Goal: Ask a question

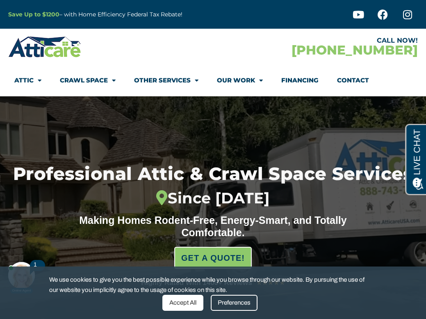
scroll to position [2, 0]
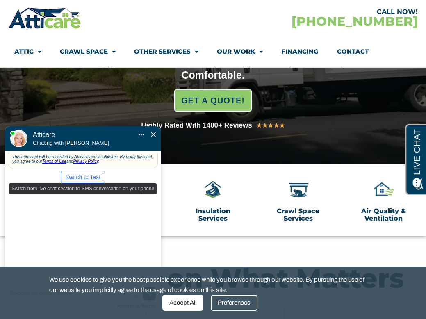
scroll to position [181, 0]
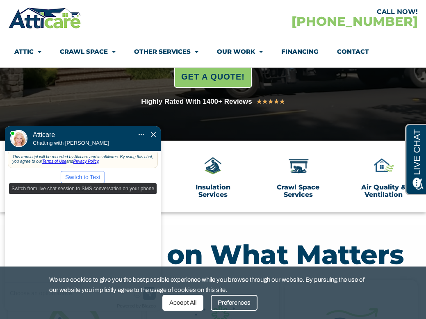
click at [80, 171] on button "Switch to Text" at bounding box center [83, 177] width 44 height 12
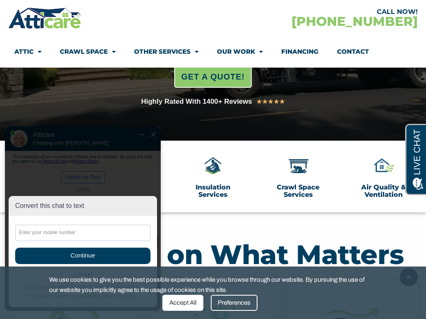
click at [78, 156] on div "Convert this chat to text Invalid phone number You have already been contacted …" at bounding box center [83, 218] width 156 height 185
click at [144, 126] on div "Convert this chat to text Invalid phone number You have already been contacted …" at bounding box center [83, 218] width 156 height 185
click at [151, 126] on div "Convert this chat to text Invalid phone number You have already been contacted …" at bounding box center [83, 218] width 156 height 185
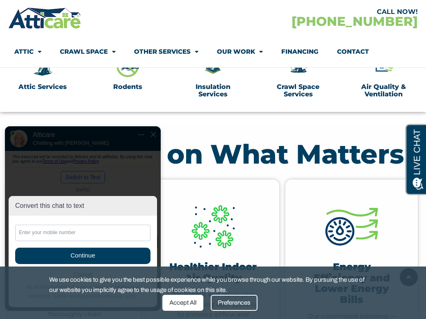
click at [232, 300] on div "Preferences" at bounding box center [234, 303] width 47 height 16
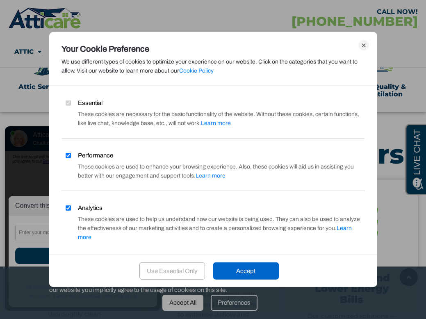
click at [183, 270] on div "Use Essential Only" at bounding box center [172, 271] width 66 height 17
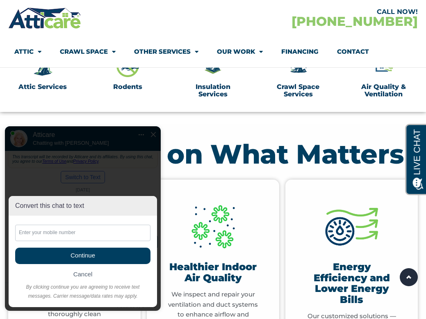
click at [76, 274] on span "Cancel" at bounding box center [82, 274] width 19 height 7
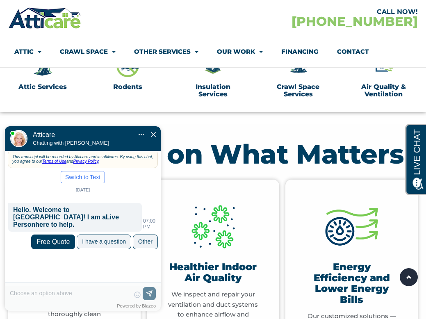
click at [46, 291] on div "😀 😁 😂 😃 😄 😅 😆 😇 😈 😉 😊 😋 😌 😍 😎 😏 😐 😑 😒 😓 😔 😕 😖 😗 😘 😛 😝 😞 😟 😠 😡 😢 😣 😤 😥 😦 Skip ph…" at bounding box center [83, 298] width 156 height 25
click at [33, 293] on div "😀 😁 😂 😃 😄 😅 😆 😇 😈 😉 😊 😋 😌 😍 😎 😏 😐 😑 😒 😓 😔 😕 😖 😗 😘 😛 😝 😞 😟 😠 😡 😢 😣 😤 😥 😦 Skip ph…" at bounding box center [83, 298] width 156 height 25
click at [22, 291] on div "😀 😁 😂 😃 😄 😅 😆 😇 😈 😉 😊 😋 😌 😍 😎 😏 😐 😑 😒 😓 😔 😕 😖 😗 😘 😛 😝 😞 😟 😠 😡 😢 😣 😤 😥 😦 Skip ph…" at bounding box center [83, 298] width 156 height 25
click at [103, 238] on div "I have a question" at bounding box center [104, 241] width 44 height 7
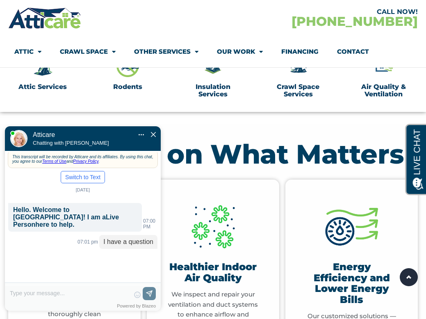
click at [43, 293] on div "😀 😁 😂 😃 😄 😅 😆 😇 😈 😉 😊 😋 😌 😍 😎 😏 😐 😑 😒 😓 😔 😕 😖 😗 😘 😛 😝 😞 😟 😠 😡 😢 😣 😤 😥 😦 Skip ph…" at bounding box center [83, 298] width 156 height 25
click at [43, 291] on div "😀 😁 😂 😃 😄 😅 😆 😇 😈 😉 😊 😋 😌 😍 😎 😏 😐 😑 😒 😓 😔 😕 😖 😗 😘 😛 😝 😞 😟 😠 😡 😢 😣 😤 😥 😦 Skip ph…" at bounding box center [83, 298] width 156 height 25
click at [45, 297] on div "😀 😁 😂 😃 😄 😅 😆 😇 😈 😉 😊 😋 😌 😍 😎 😏 😐 😑 😒 😓 😔 😕 😖 😗 😘 😛 😝 😞 😟 😠 😡 😢 😣 😤 😥 😦 Skip ph…" at bounding box center [83, 298] width 156 height 25
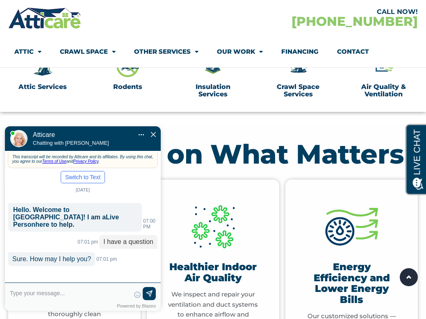
click at [50, 290] on textarea at bounding box center [70, 297] width 120 height 20
type input "Do you use subcontractors?"
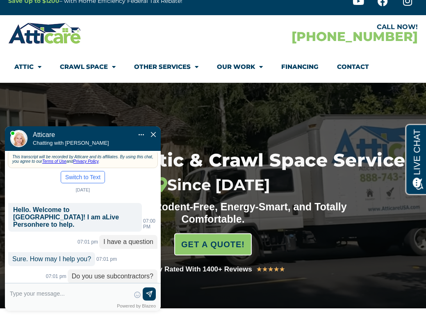
scroll to position [15, 0]
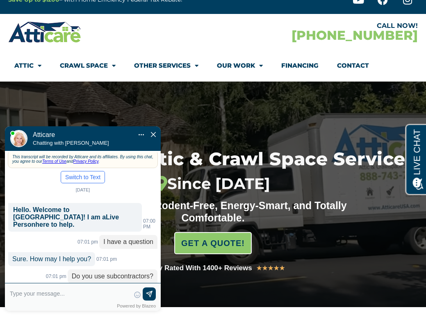
click at [23, 299] on input "text" at bounding box center [70, 294] width 120 height 12
type input "or do you do the work yourself"
type textarea "or do you do the work yourselv"
type input "or do you do the work yourselve"
type textarea "or do you do the work yourselves?"
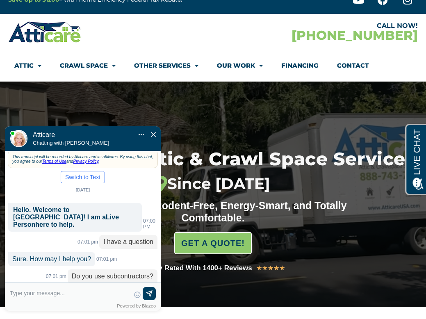
click at [208, 266] on div "Highly Rated With 1400+ Reviews" at bounding box center [196, 268] width 111 height 11
click at [259, 268] on icon "★" at bounding box center [259, 268] width 6 height 11
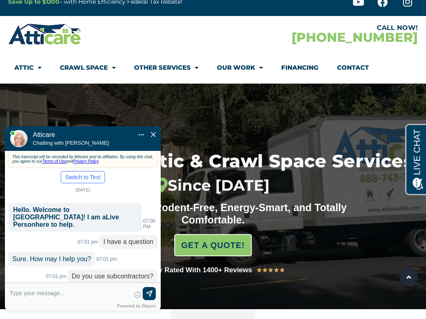
scroll to position [0, 0]
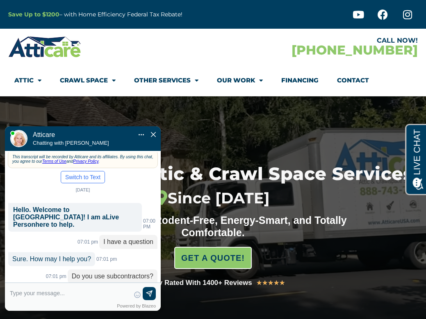
click at [153, 131] on span "Close Chat" at bounding box center [153, 134] width 5 height 7
